Goal: Communication & Community: Participate in discussion

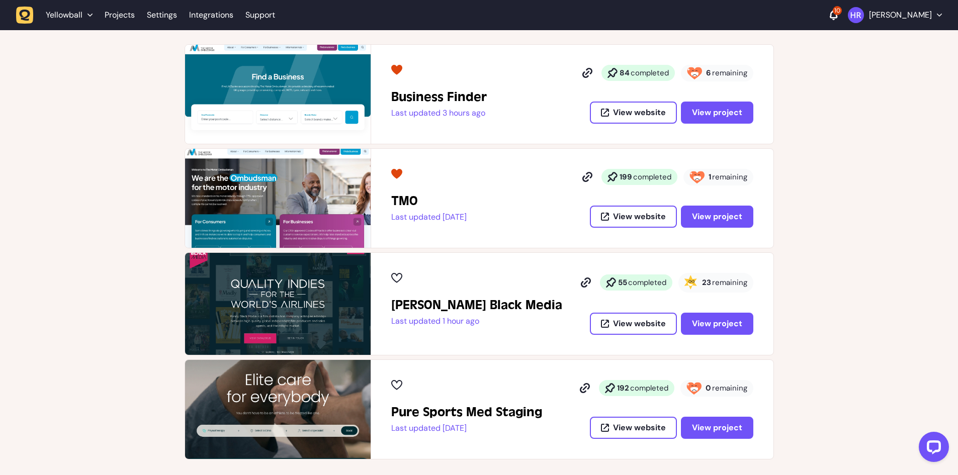
scroll to position [201, 0]
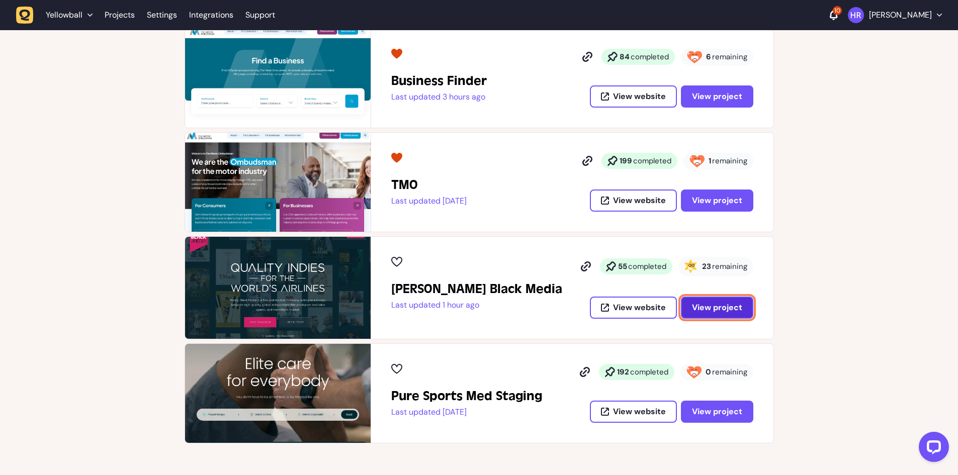
click at [703, 308] on span "View project" at bounding box center [717, 307] width 50 height 11
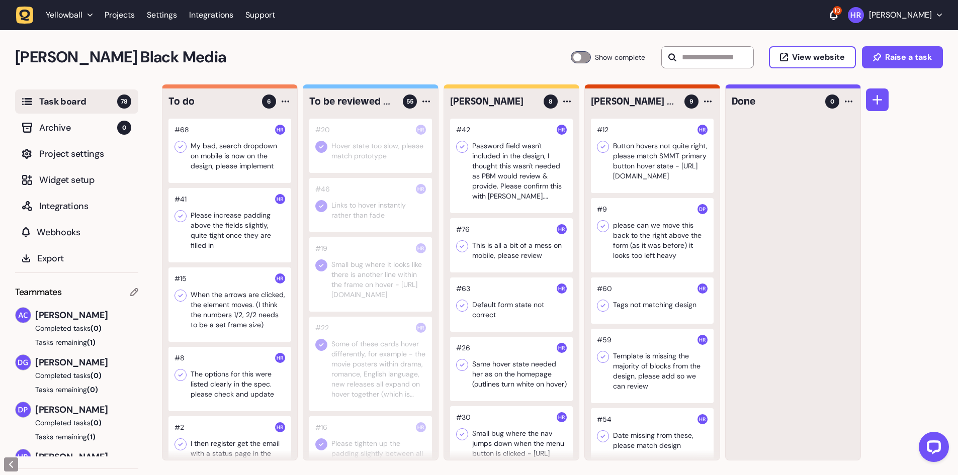
click at [581, 60] on div at bounding box center [581, 57] width 20 height 12
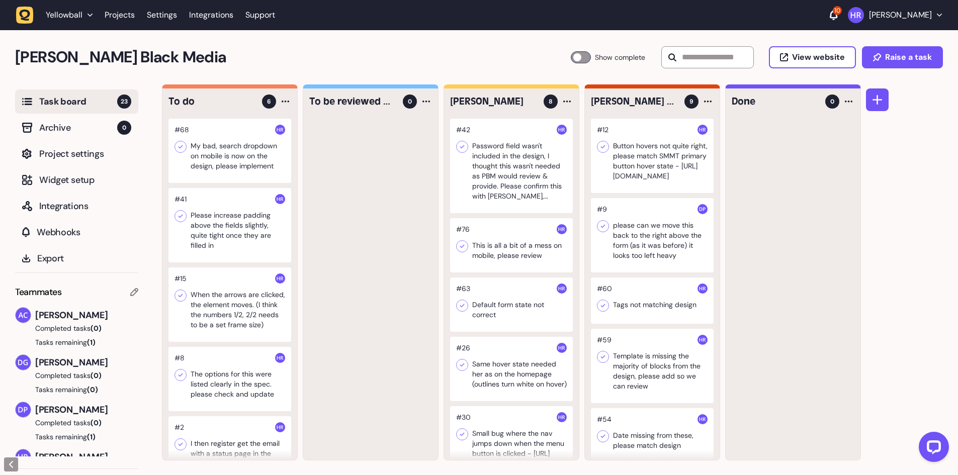
click at [581, 62] on div at bounding box center [581, 57] width 20 height 12
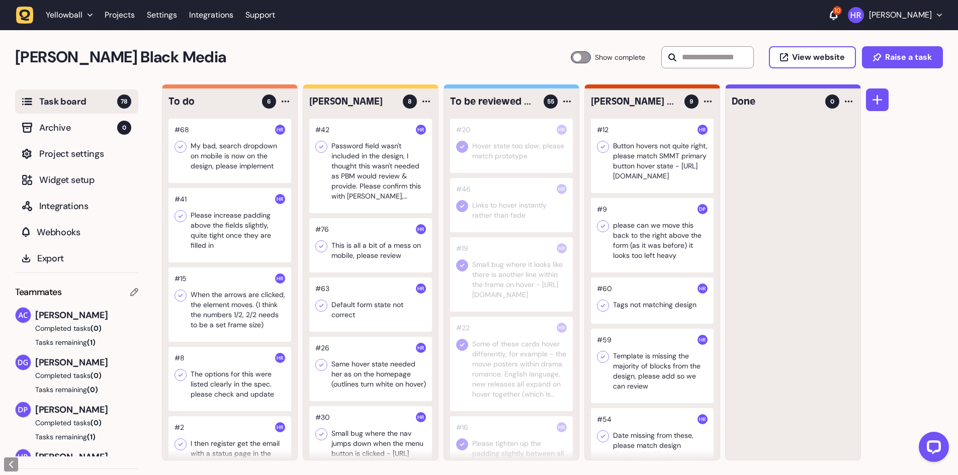
click at [659, 199] on div at bounding box center [652, 235] width 123 height 74
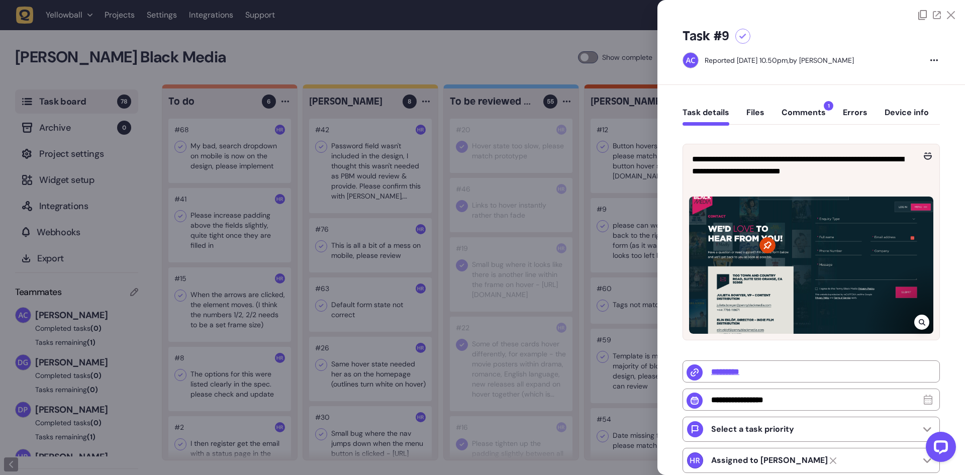
click at [788, 105] on div "Task details Files Comments 1 Errors Device info" at bounding box center [811, 115] width 257 height 30
click at [791, 110] on button "Comments 1" at bounding box center [804, 117] width 44 height 18
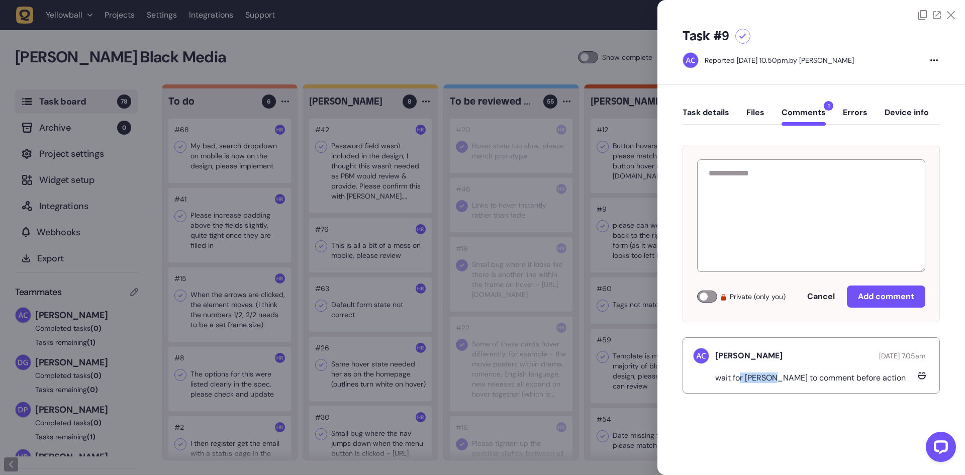
drag, startPoint x: 741, startPoint y: 383, endPoint x: 804, endPoint y: 383, distance: 63.3
click at [800, 384] on div "[PERSON_NAME] [DATE] 7.05am wait for [PERSON_NAME] to comment before action" at bounding box center [811, 365] width 257 height 56
click at [562, 314] on div at bounding box center [482, 237] width 965 height 475
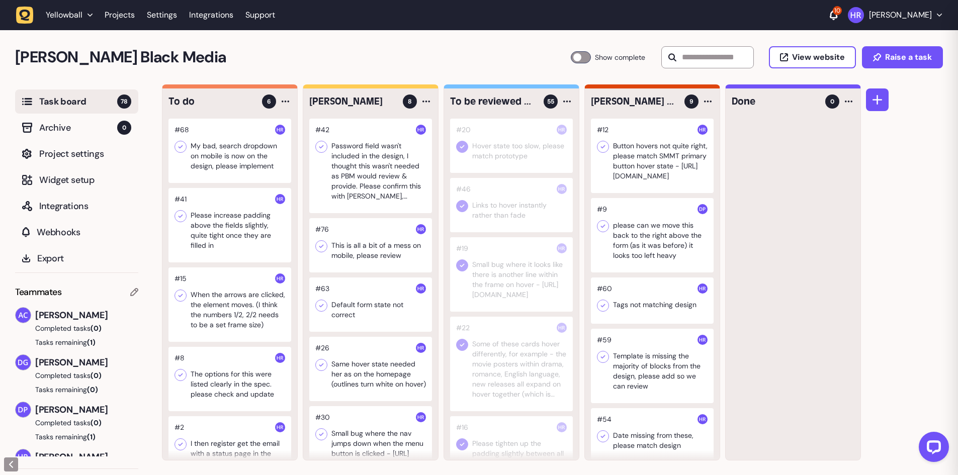
click at [642, 169] on div at bounding box center [652, 156] width 123 height 74
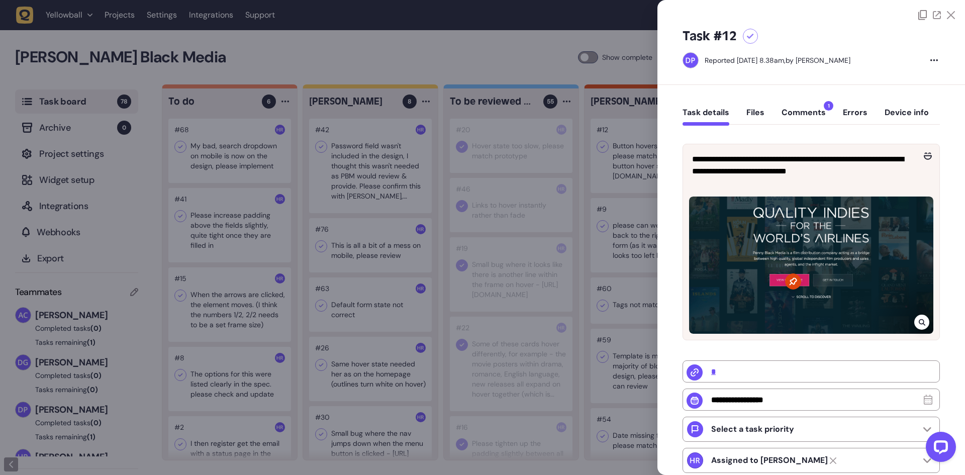
click at [800, 115] on button "Comments 1" at bounding box center [804, 117] width 44 height 18
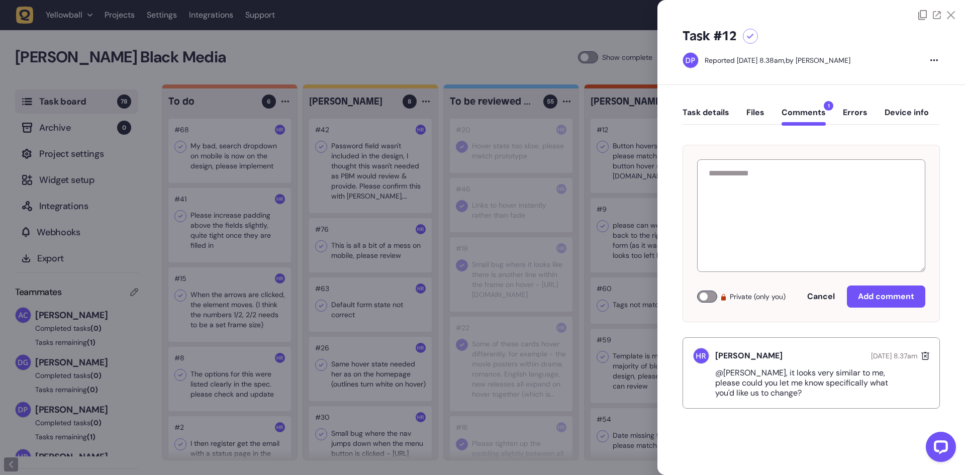
click at [547, 157] on div at bounding box center [482, 237] width 965 height 475
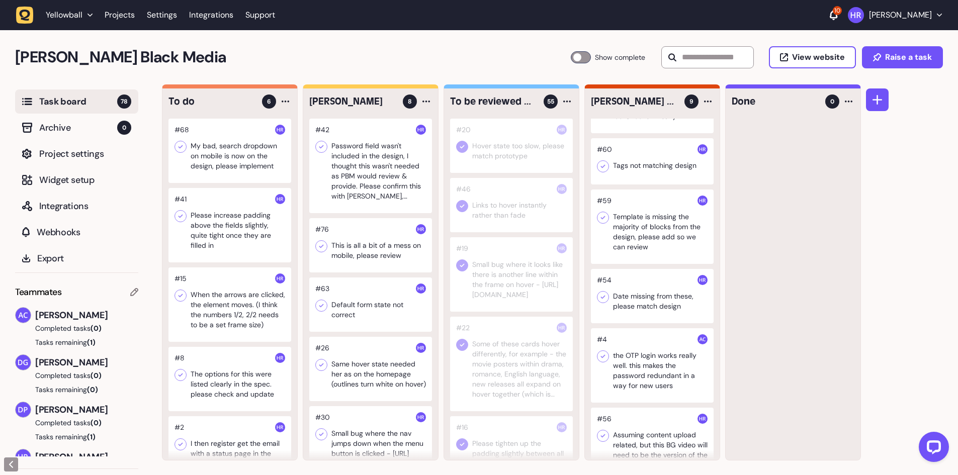
scroll to position [135, 0]
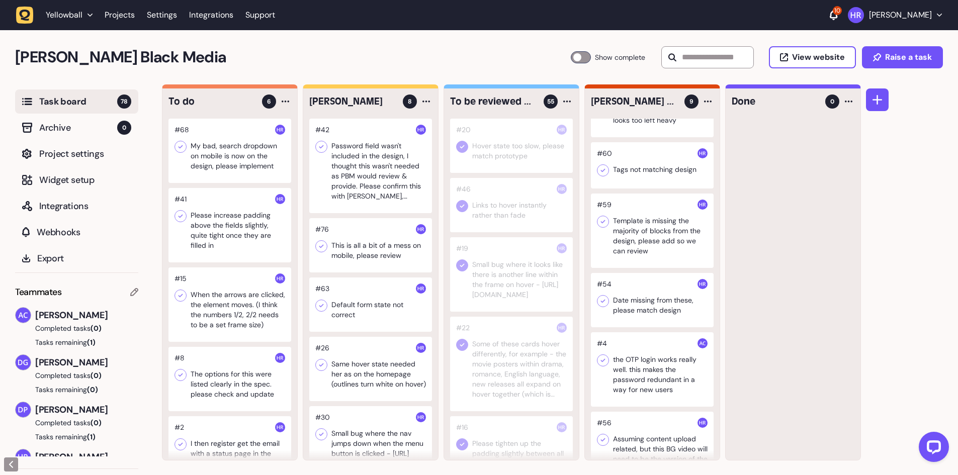
click at [681, 314] on div at bounding box center [652, 300] width 123 height 54
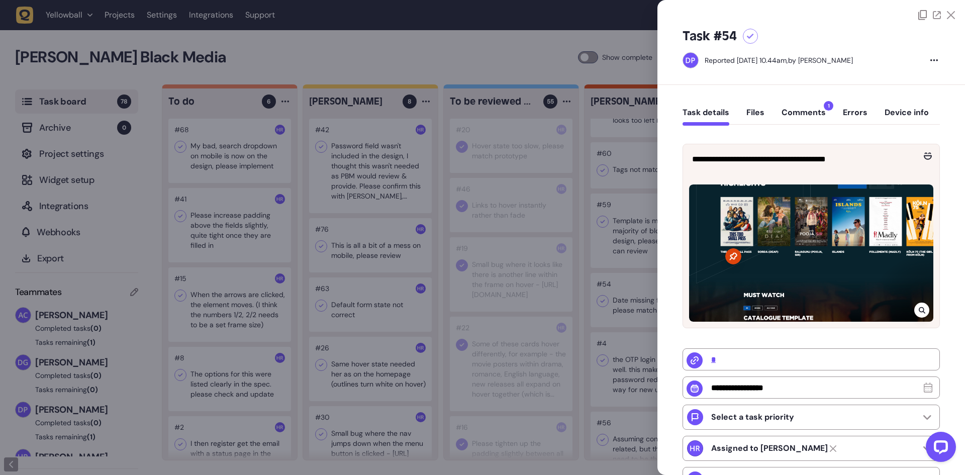
click at [812, 103] on div "Task details Files Comments 1 Errors Device info" at bounding box center [811, 115] width 257 height 30
click at [807, 108] on button "Comments 1" at bounding box center [804, 117] width 44 height 18
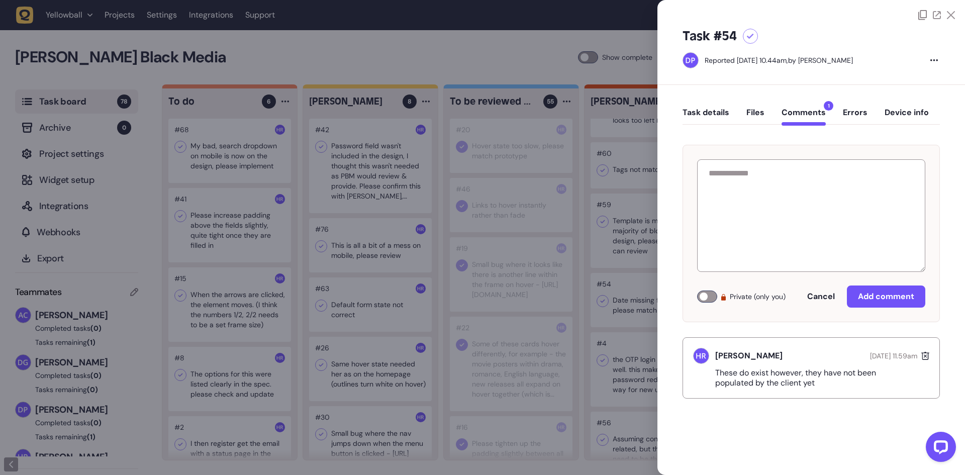
click at [616, 347] on div at bounding box center [482, 237] width 965 height 475
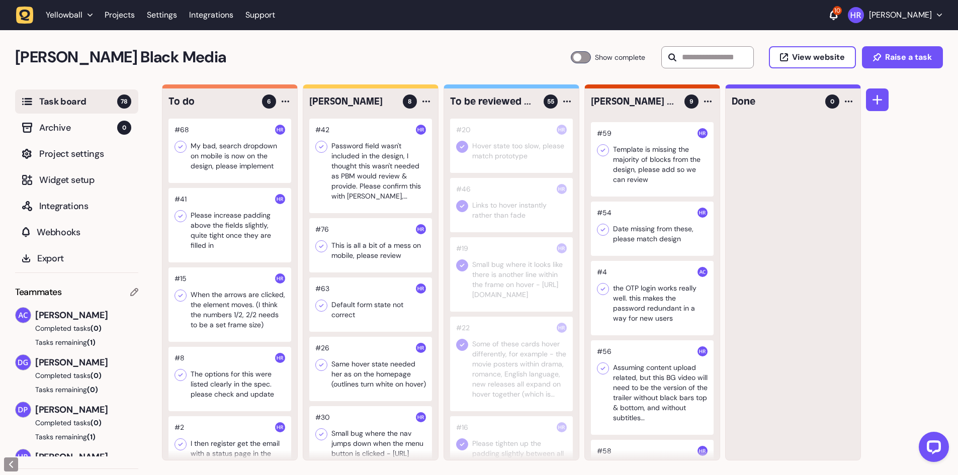
scroll to position [236, 0]
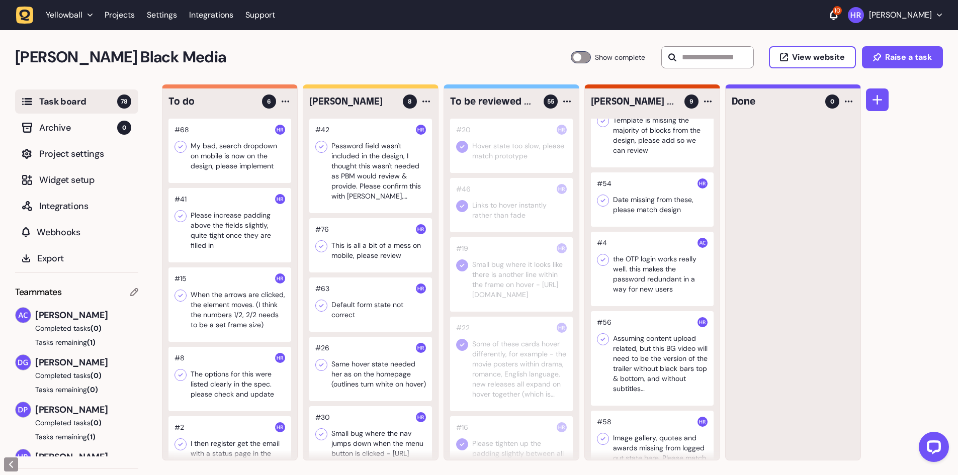
click at [659, 274] on div at bounding box center [652, 269] width 123 height 74
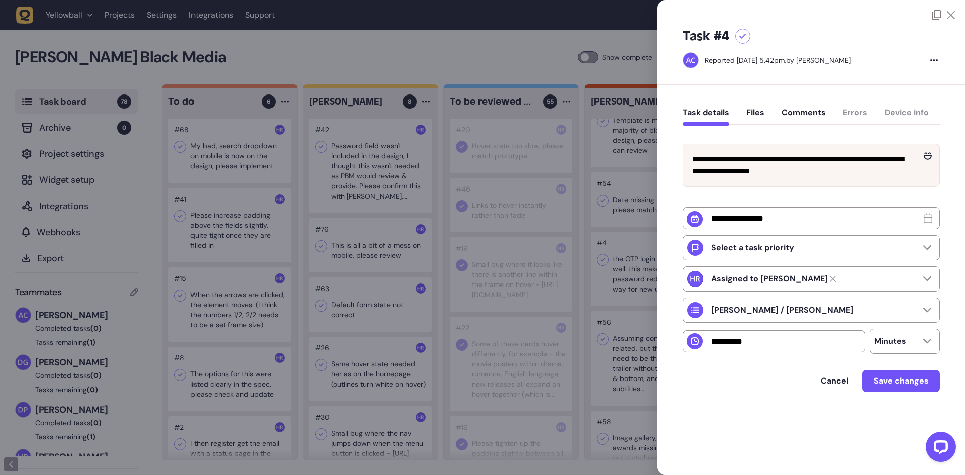
click at [555, 164] on div at bounding box center [482, 237] width 965 height 475
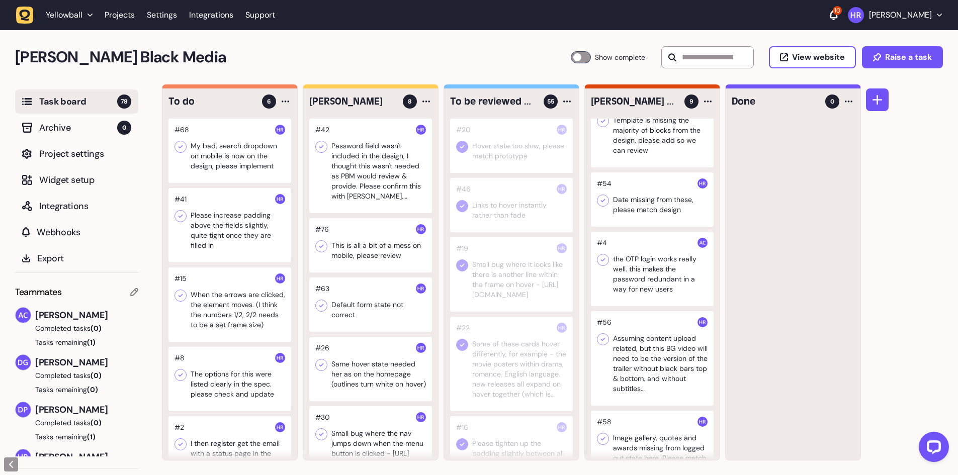
click at [661, 250] on div at bounding box center [652, 269] width 123 height 74
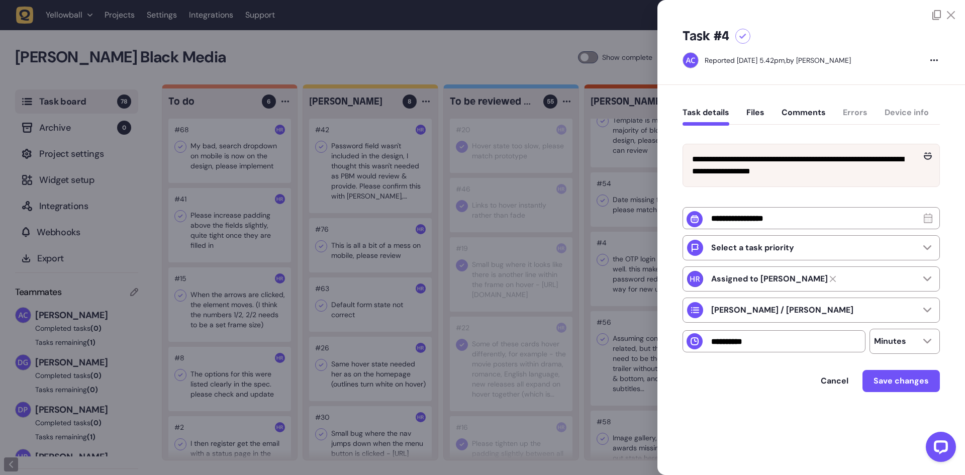
click at [599, 245] on div at bounding box center [482, 237] width 965 height 475
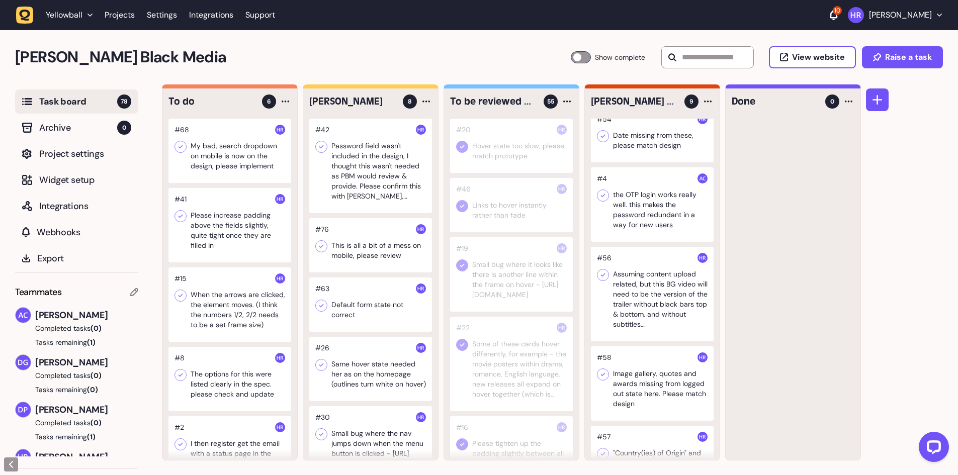
scroll to position [336, 0]
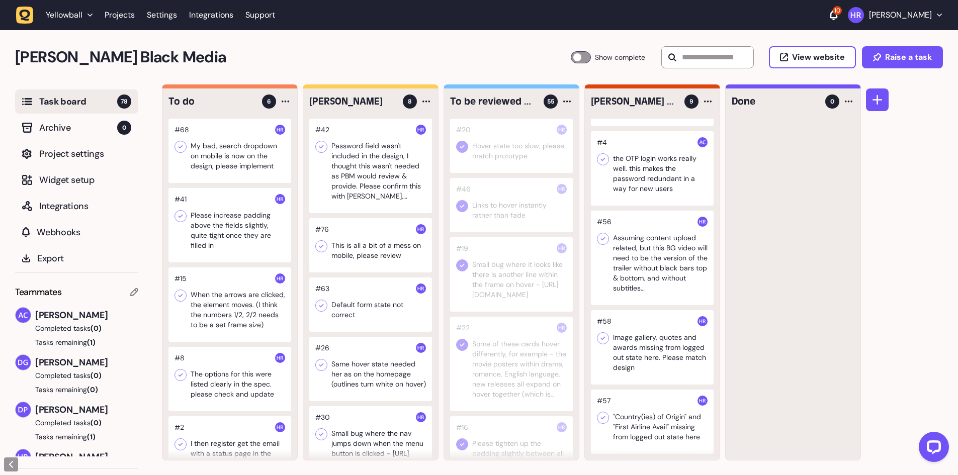
click at [666, 405] on div at bounding box center [652, 422] width 123 height 64
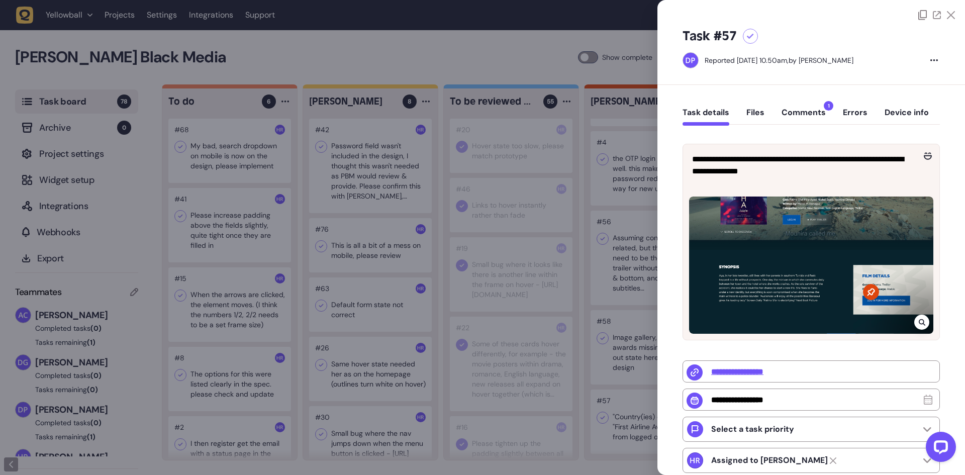
click at [615, 190] on div at bounding box center [482, 237] width 965 height 475
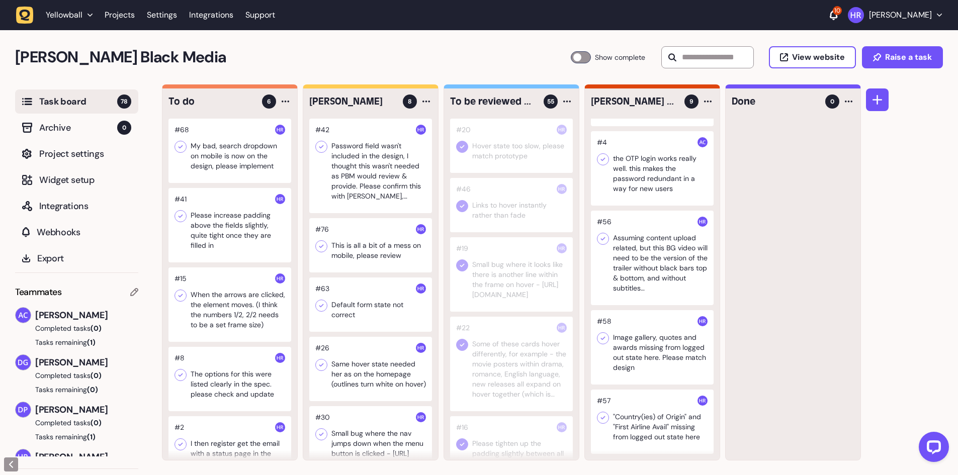
click at [639, 357] on div at bounding box center [652, 347] width 123 height 74
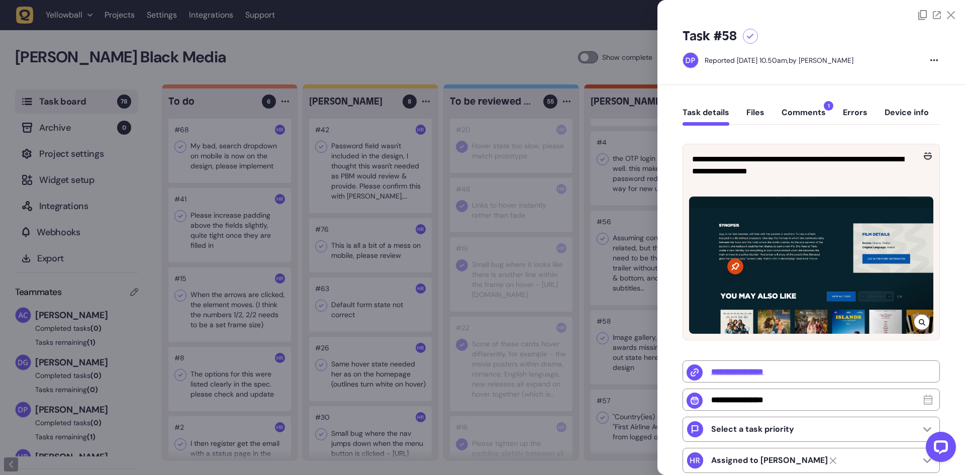
click at [604, 306] on div at bounding box center [482, 237] width 965 height 475
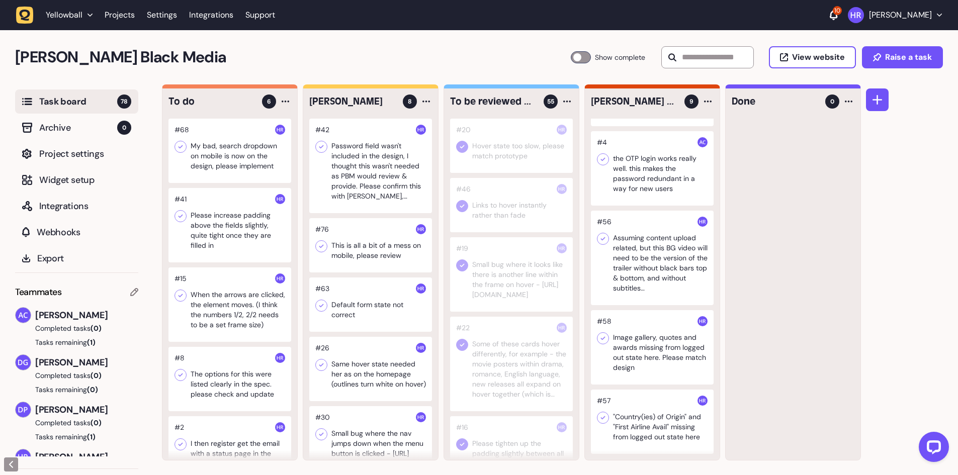
click at [654, 247] on div at bounding box center [652, 258] width 123 height 94
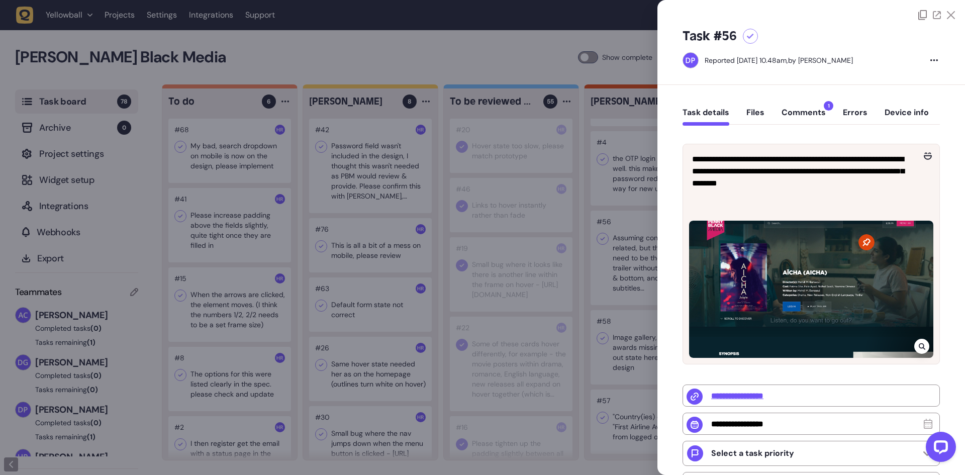
click at [628, 231] on div at bounding box center [482, 237] width 965 height 475
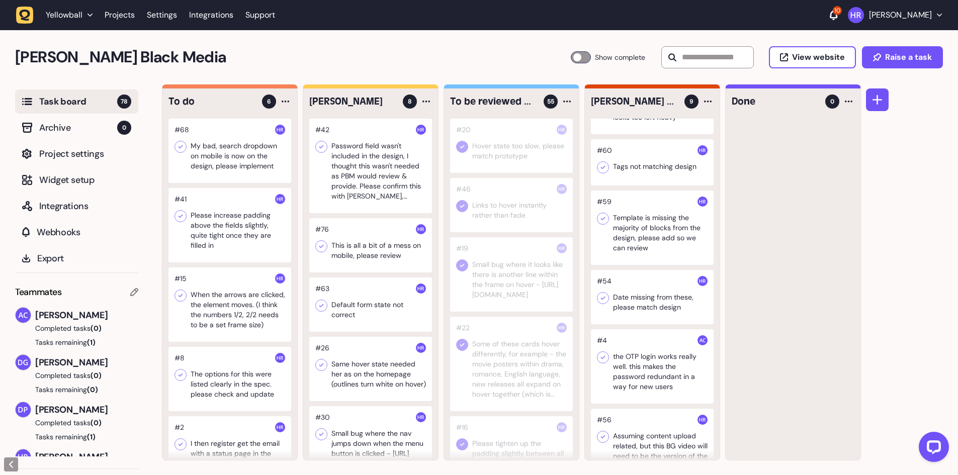
scroll to position [135, 0]
click at [648, 226] on div at bounding box center [652, 231] width 123 height 74
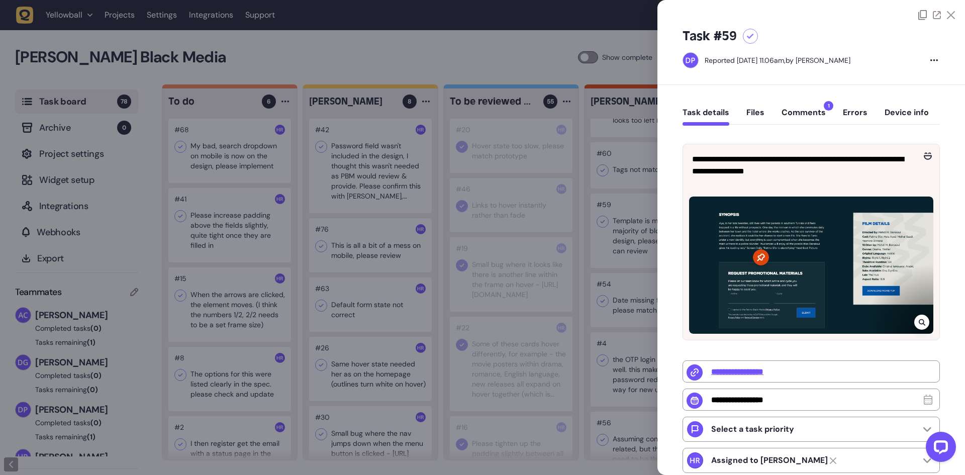
click at [630, 226] on div at bounding box center [482, 237] width 965 height 475
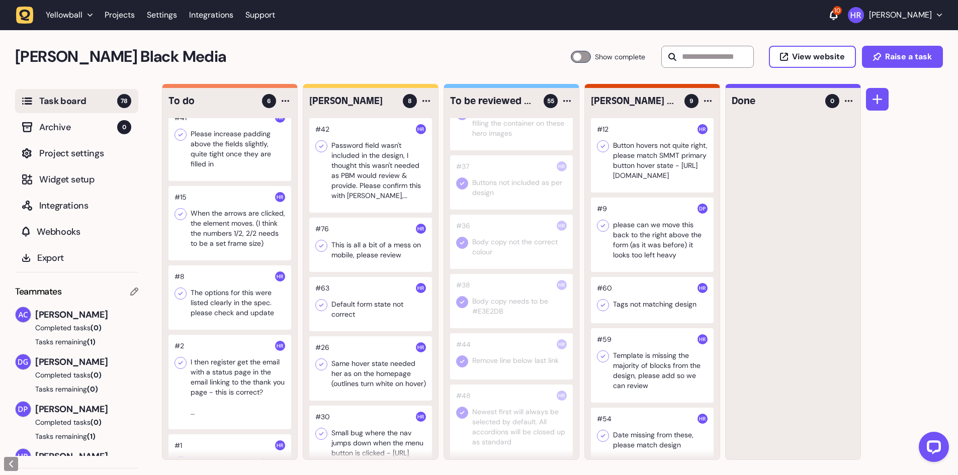
scroll to position [166, 0]
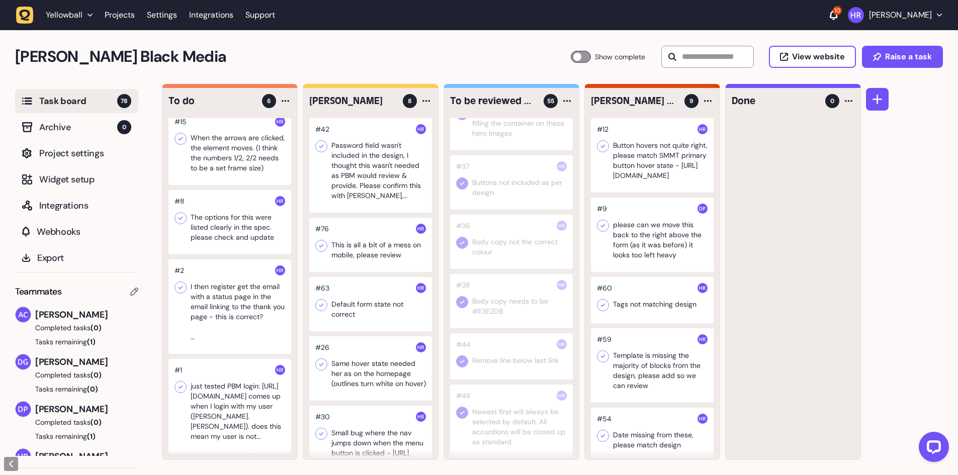
click at [388, 241] on div at bounding box center [370, 245] width 123 height 54
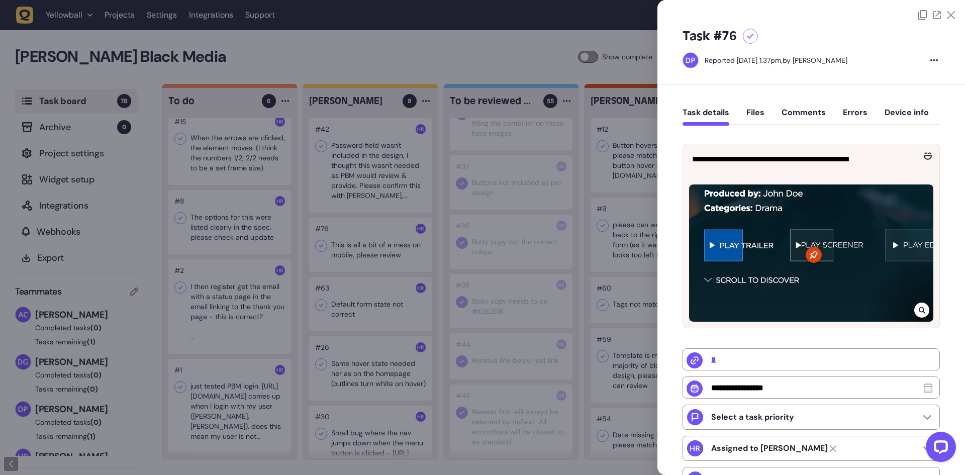
click at [748, 30] on div at bounding box center [750, 36] width 15 height 15
click at [469, 202] on div at bounding box center [482, 237] width 965 height 475
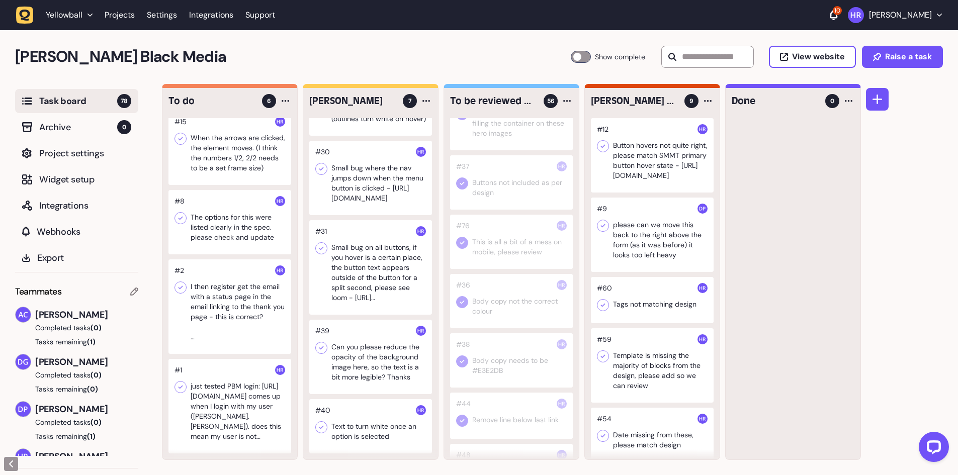
scroll to position [236, 0]
click at [387, 433] on div at bounding box center [370, 426] width 123 height 54
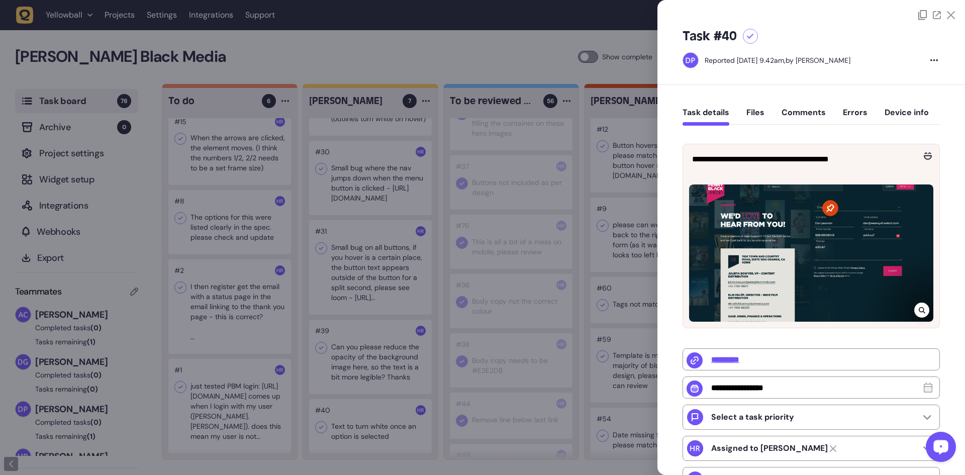
click at [602, 141] on div at bounding box center [482, 237] width 965 height 475
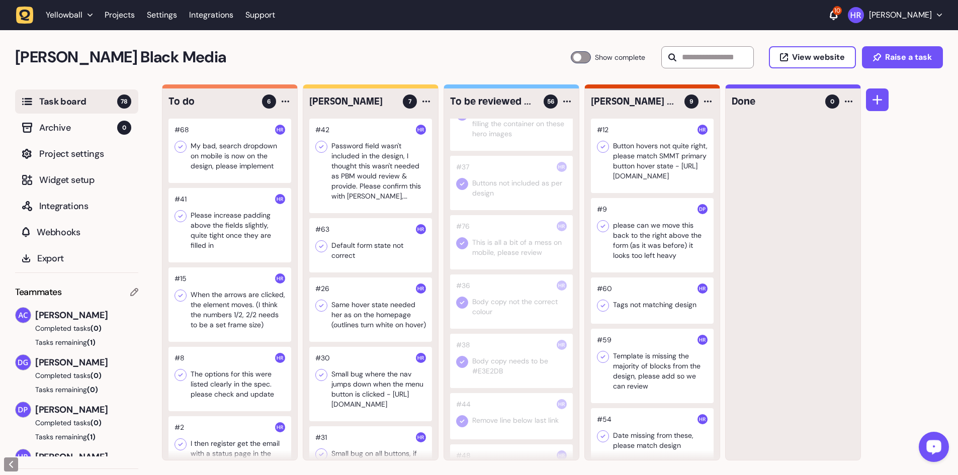
click at [255, 150] on div at bounding box center [229, 151] width 123 height 64
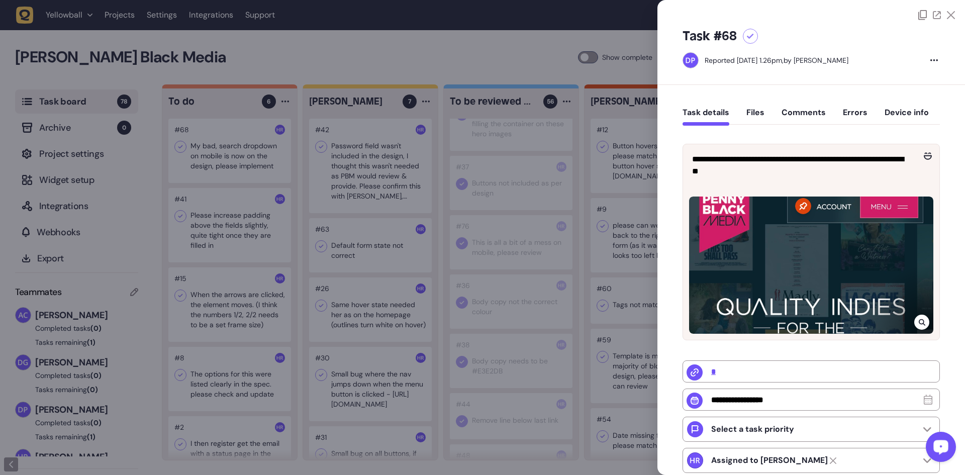
click at [808, 115] on button "Comments" at bounding box center [804, 117] width 44 height 18
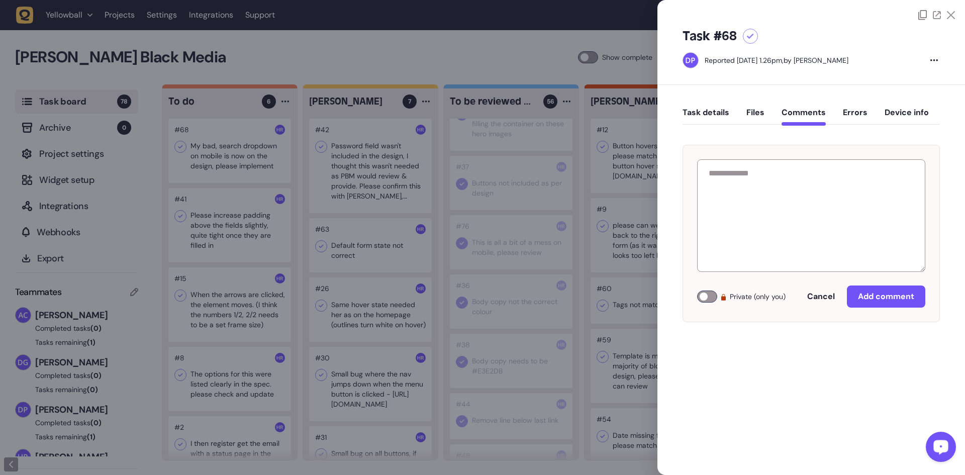
click at [392, 198] on div at bounding box center [482, 237] width 965 height 475
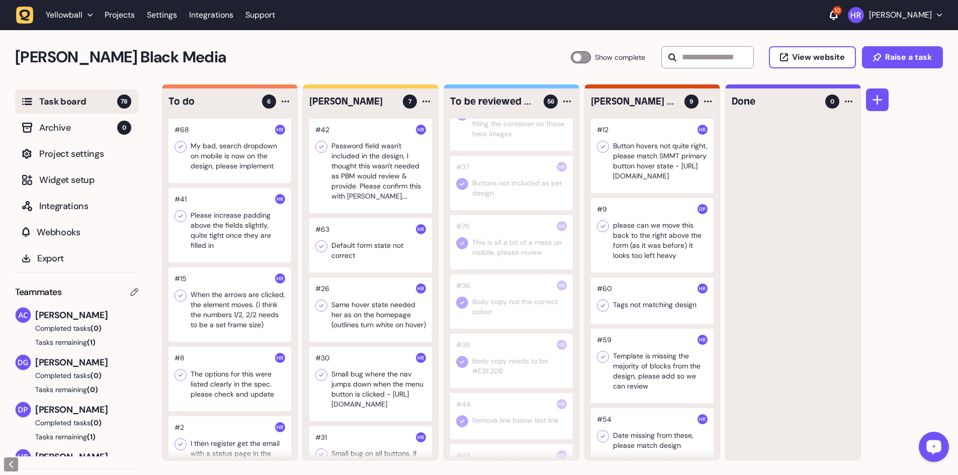
click at [381, 169] on div at bounding box center [370, 166] width 123 height 94
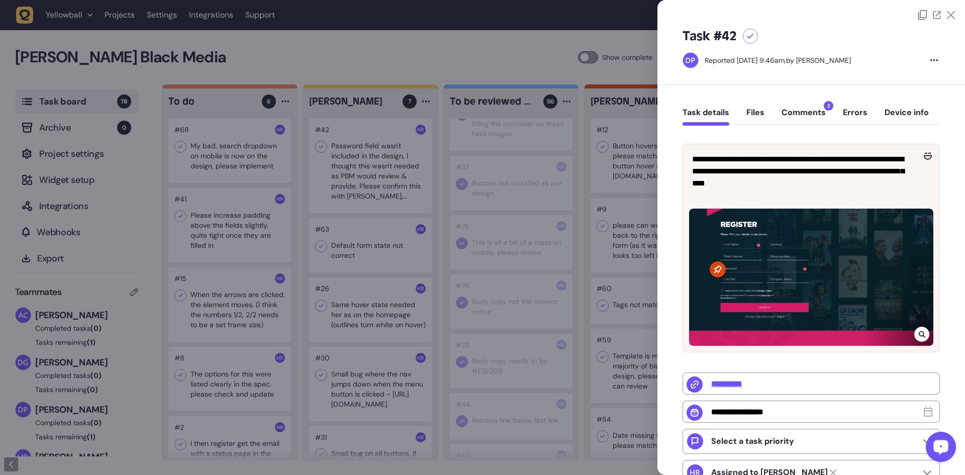
click at [353, 196] on div at bounding box center [482, 237] width 965 height 475
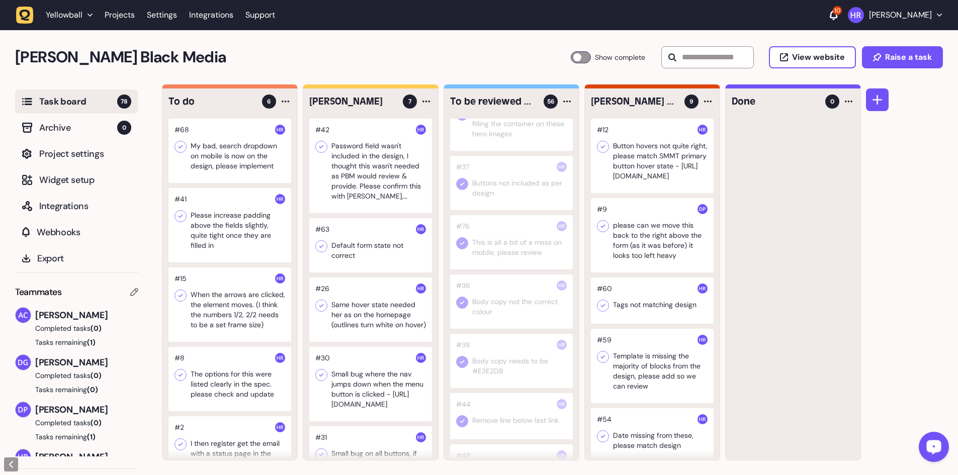
click at [382, 246] on div at bounding box center [370, 245] width 123 height 54
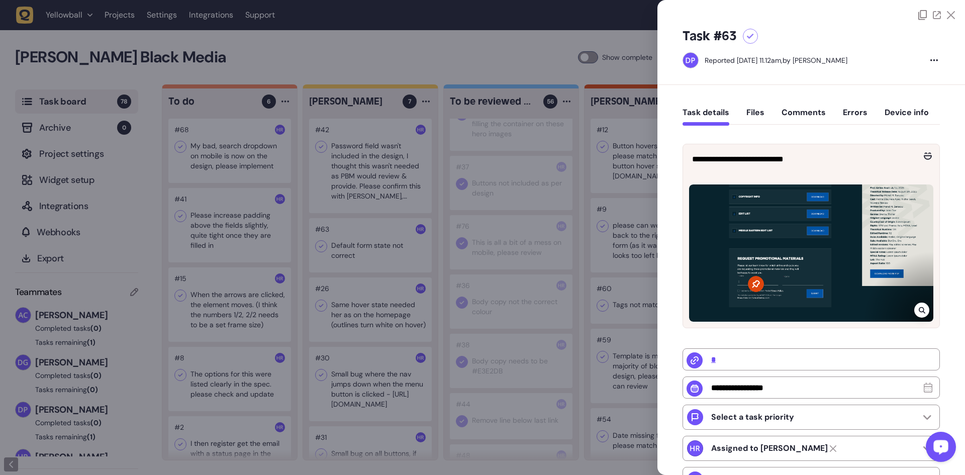
click at [382, 246] on div at bounding box center [482, 237] width 965 height 475
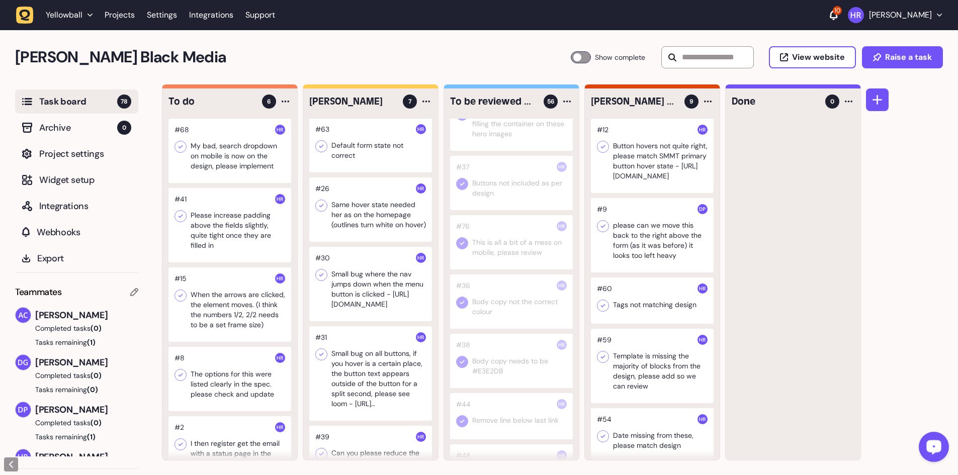
scroll to position [101, 0]
click at [380, 302] on div at bounding box center [370, 283] width 123 height 74
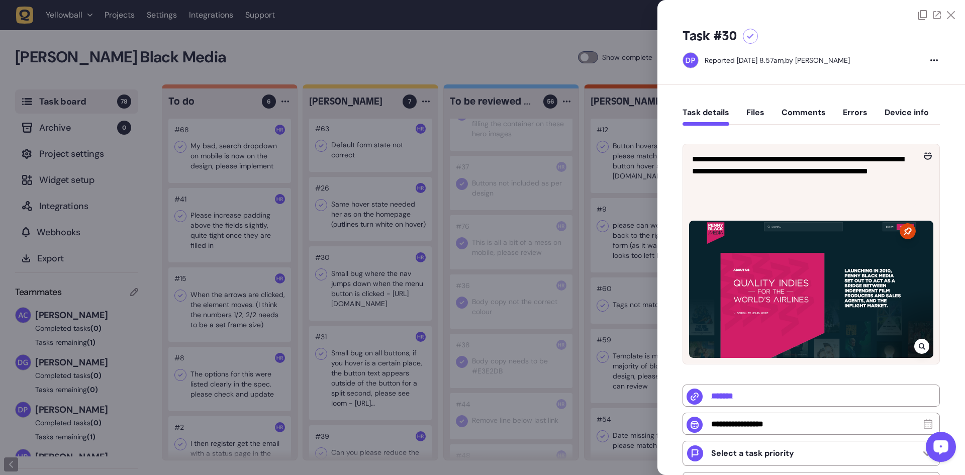
click at [388, 290] on div at bounding box center [482, 237] width 965 height 475
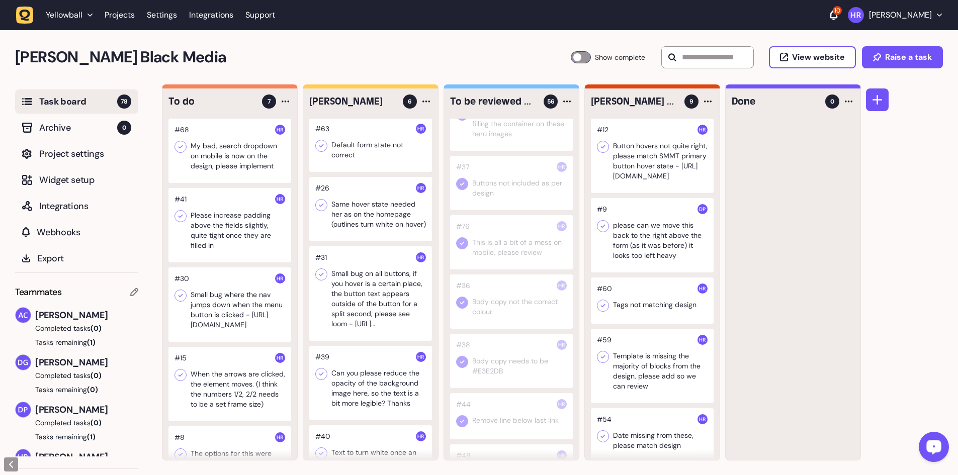
click at [378, 291] on div at bounding box center [370, 293] width 123 height 94
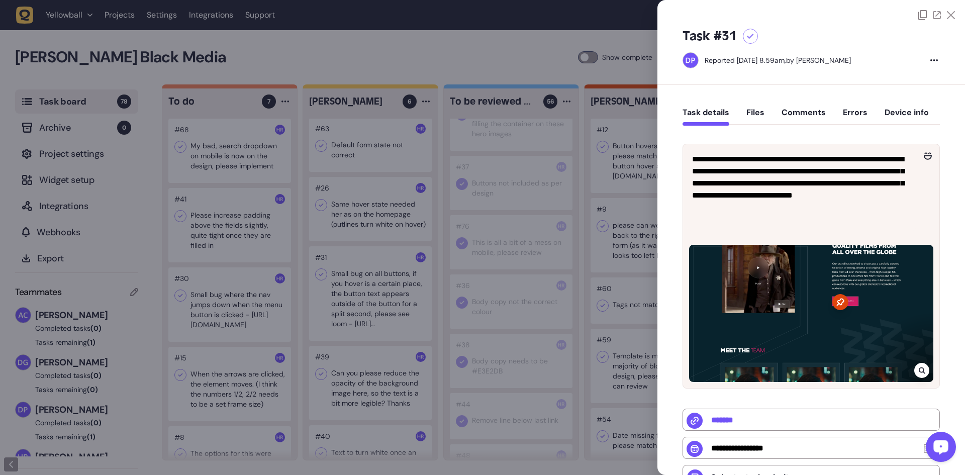
click at [378, 291] on div at bounding box center [482, 237] width 965 height 475
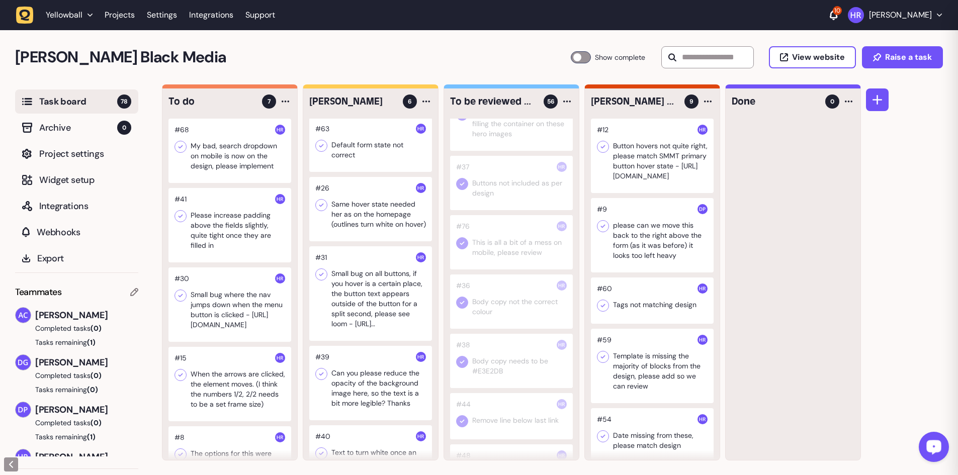
scroll to position [37, 0]
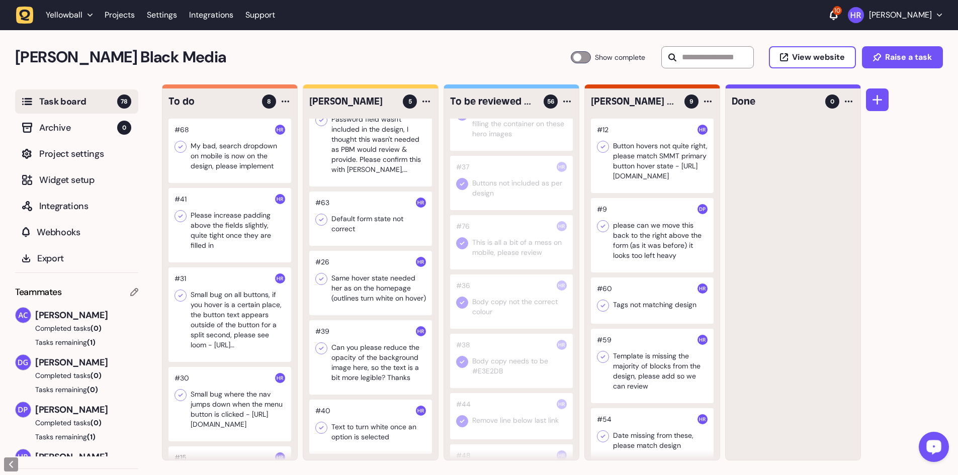
click at [256, 296] on div at bounding box center [229, 314] width 123 height 94
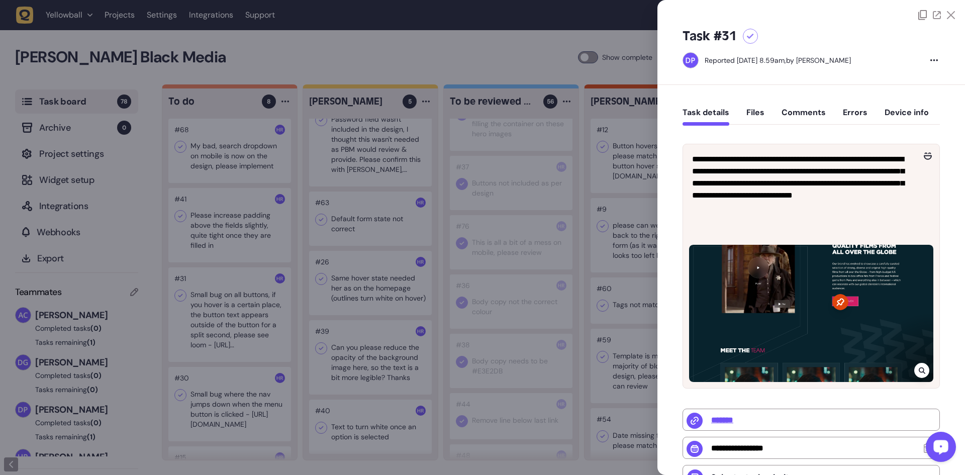
click at [805, 114] on button "Comments" at bounding box center [804, 117] width 44 height 18
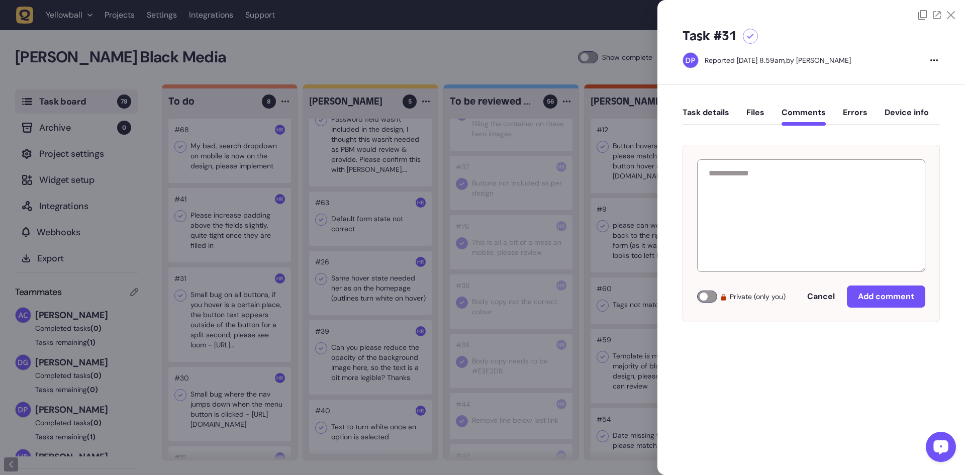
click at [709, 294] on div at bounding box center [707, 297] width 20 height 12
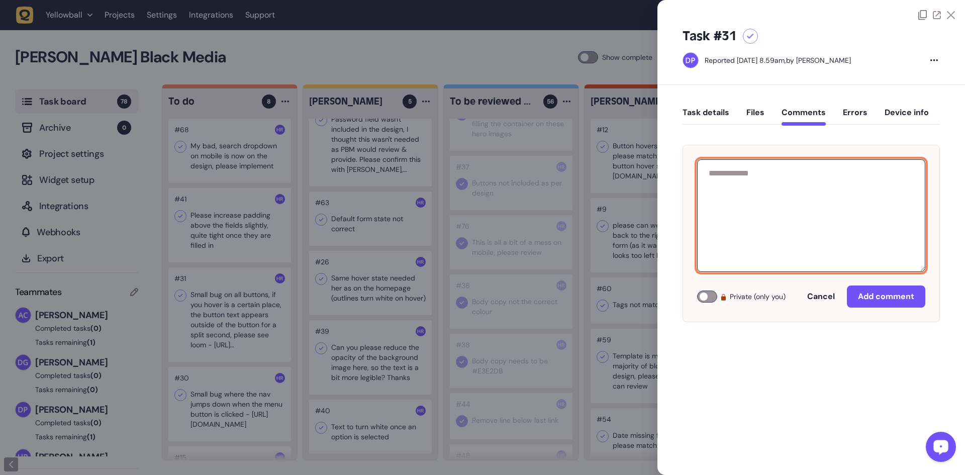
click at [743, 235] on textarea at bounding box center [811, 215] width 228 height 113
type textarea "**********"
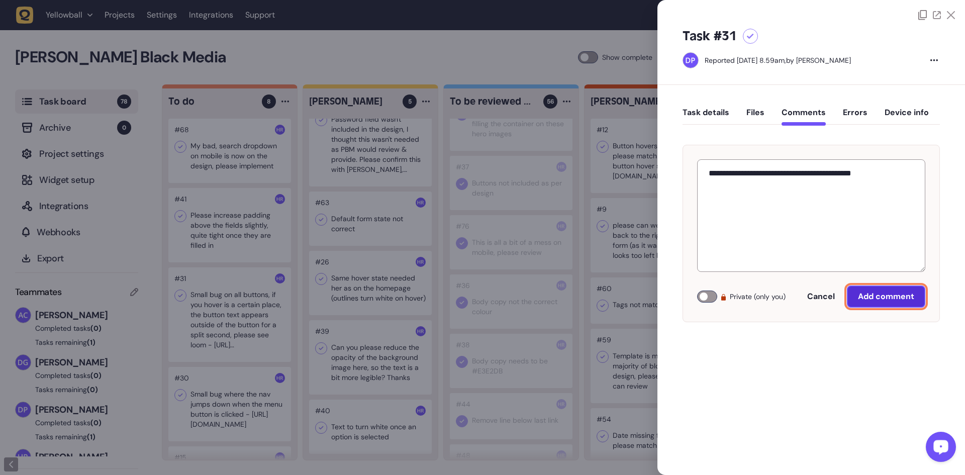
click at [872, 293] on span "Add comment" at bounding box center [886, 296] width 56 height 11
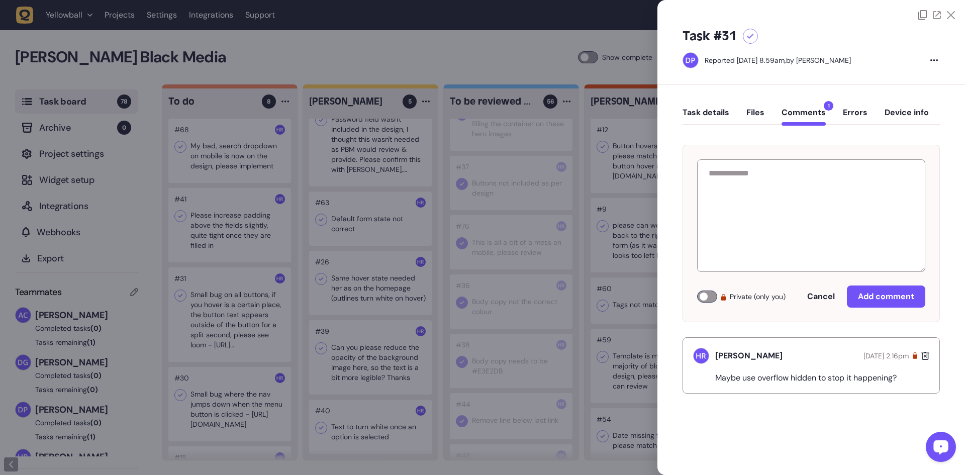
click at [348, 275] on div at bounding box center [482, 237] width 965 height 475
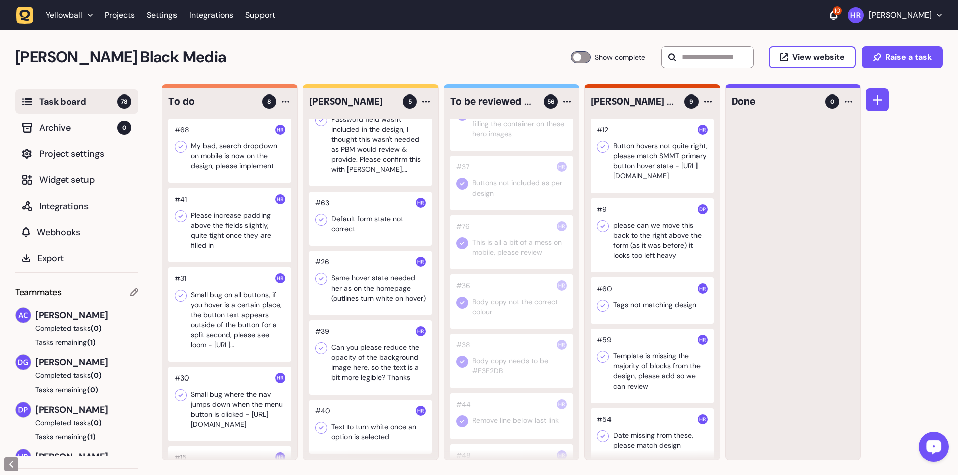
click at [363, 352] on div at bounding box center [370, 357] width 123 height 74
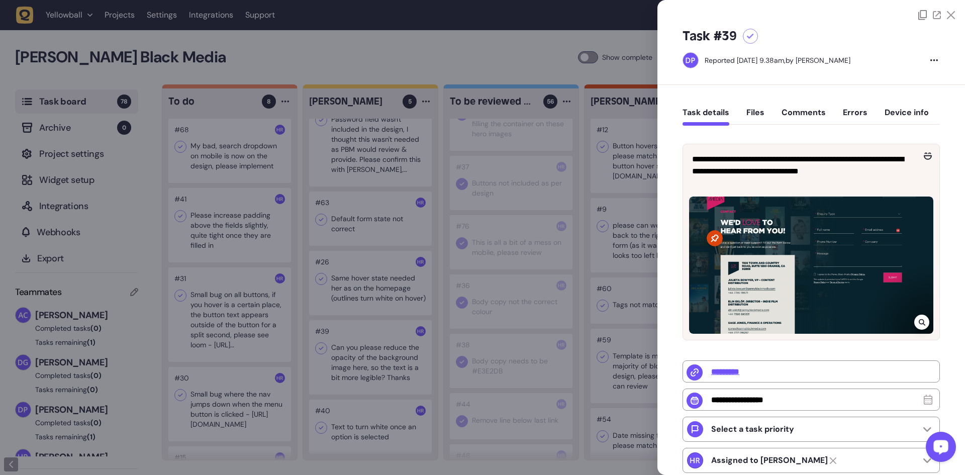
click at [363, 352] on div at bounding box center [482, 237] width 965 height 475
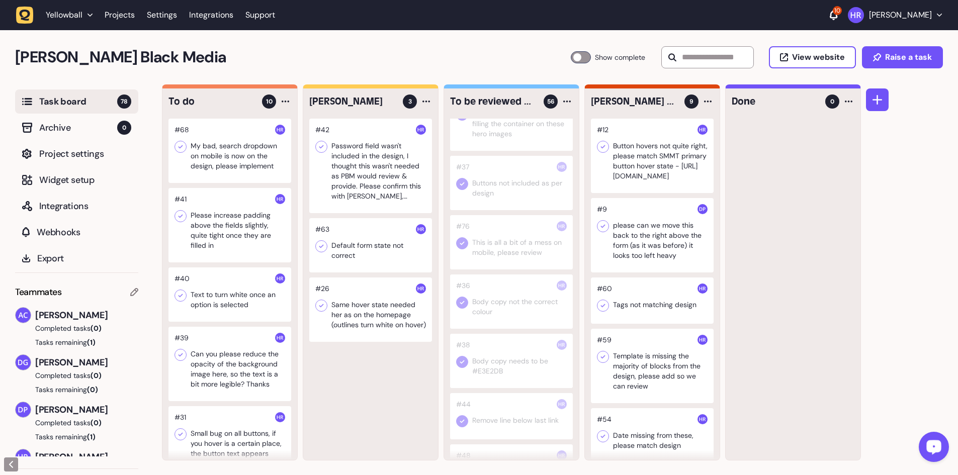
click at [239, 310] on div at bounding box center [229, 294] width 123 height 54
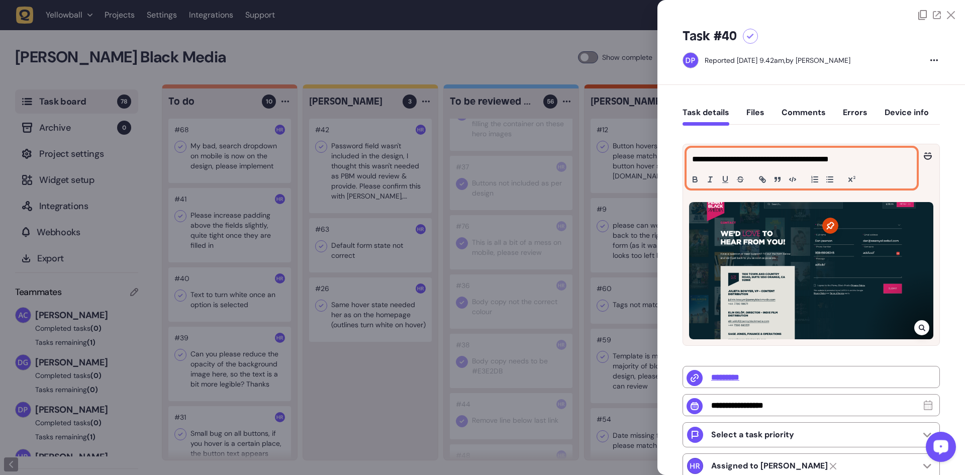
click at [870, 162] on p "**********" at bounding box center [800, 159] width 217 height 12
click at [807, 118] on button "Comments" at bounding box center [804, 117] width 44 height 18
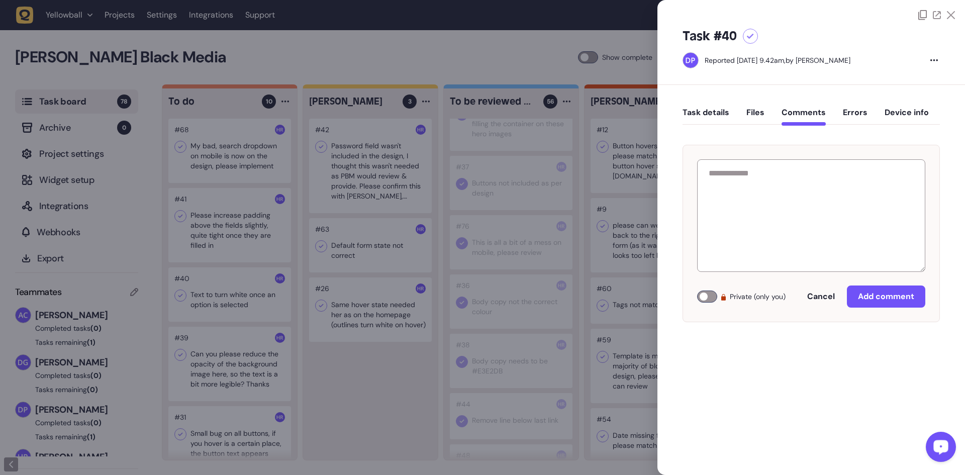
click at [706, 291] on div "Private (only you) Cancel Add comment" at bounding box center [811, 297] width 228 height 22
click at [705, 300] on div at bounding box center [707, 297] width 20 height 12
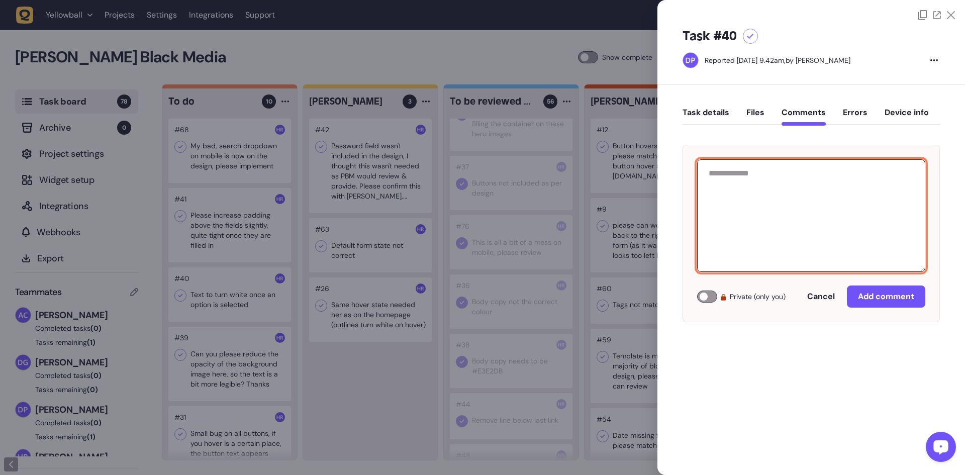
click at [760, 216] on textarea at bounding box center [811, 215] width 228 height 113
type textarea "**********"
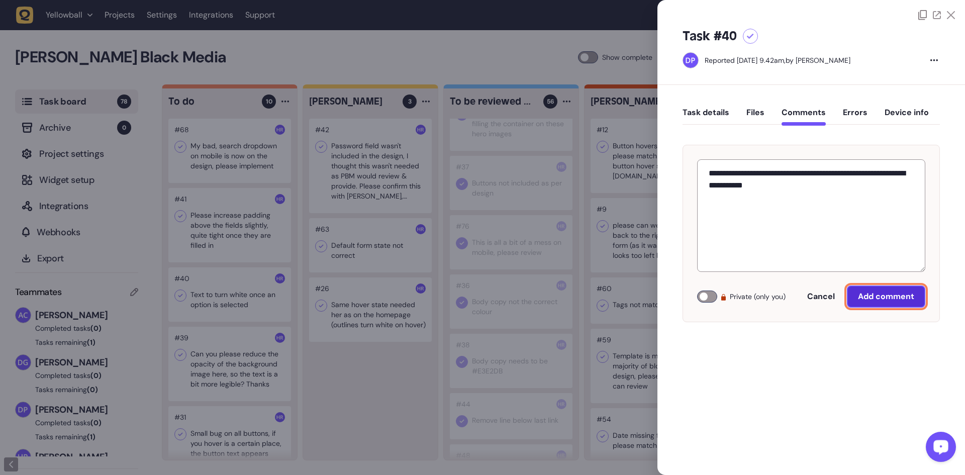
click at [899, 295] on span "Add comment" at bounding box center [886, 296] width 56 height 11
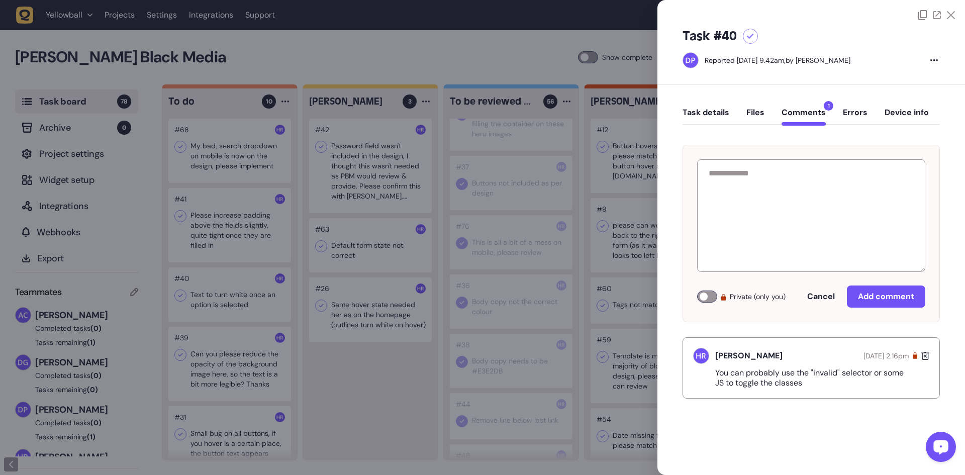
click at [516, 166] on div at bounding box center [482, 237] width 965 height 475
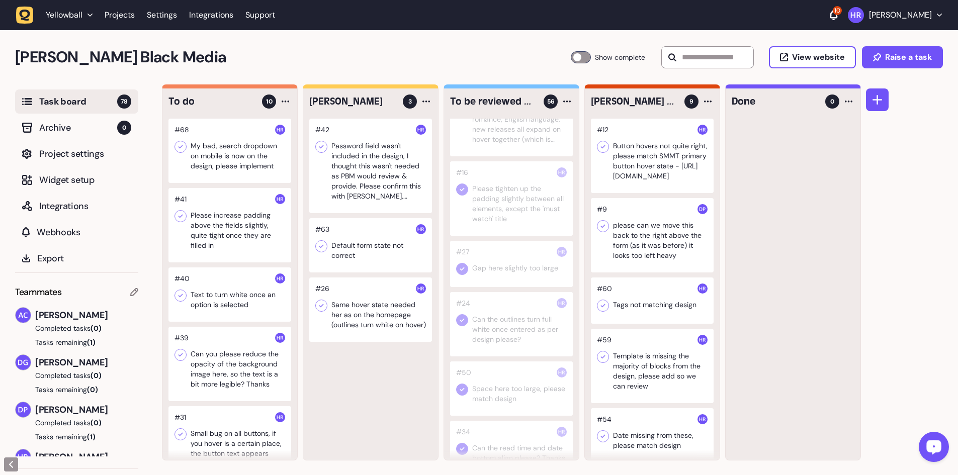
scroll to position [243, 0]
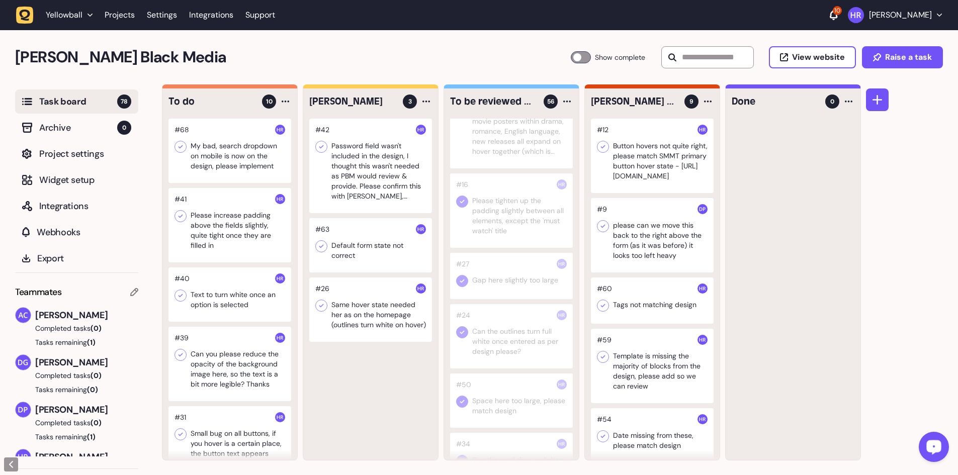
click at [218, 155] on div at bounding box center [229, 151] width 123 height 64
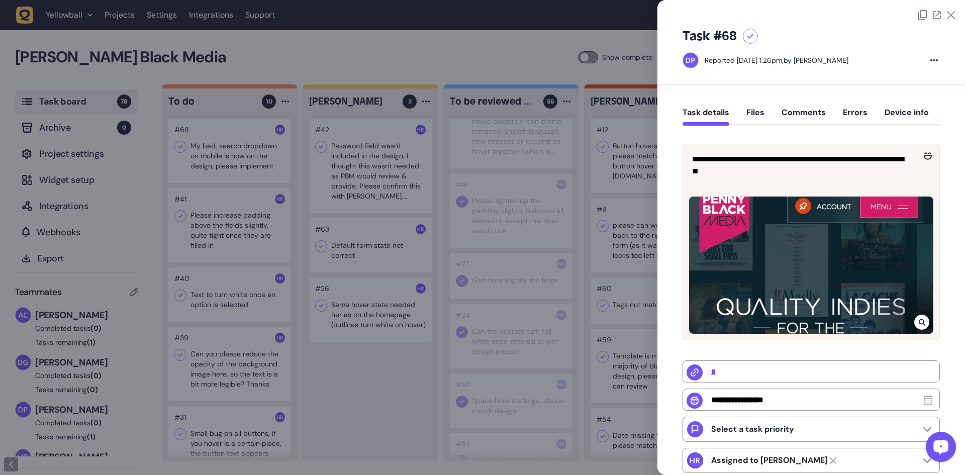
click at [191, 256] on div at bounding box center [482, 237] width 965 height 475
